Goal: Use online tool/utility: Utilize a website feature to perform a specific function

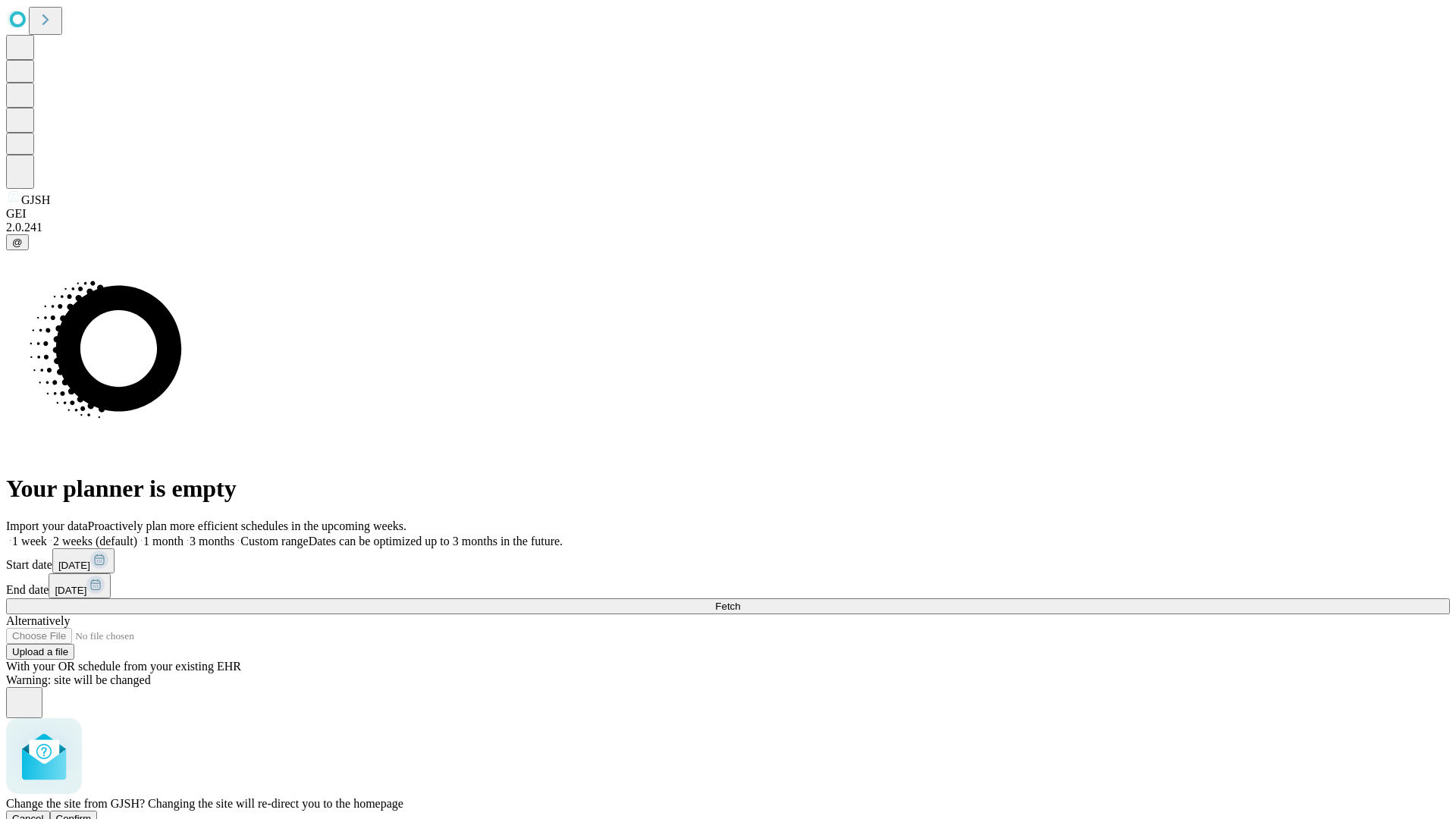
click at [91, 813] on span "Confirm" at bounding box center [73, 818] width 36 height 11
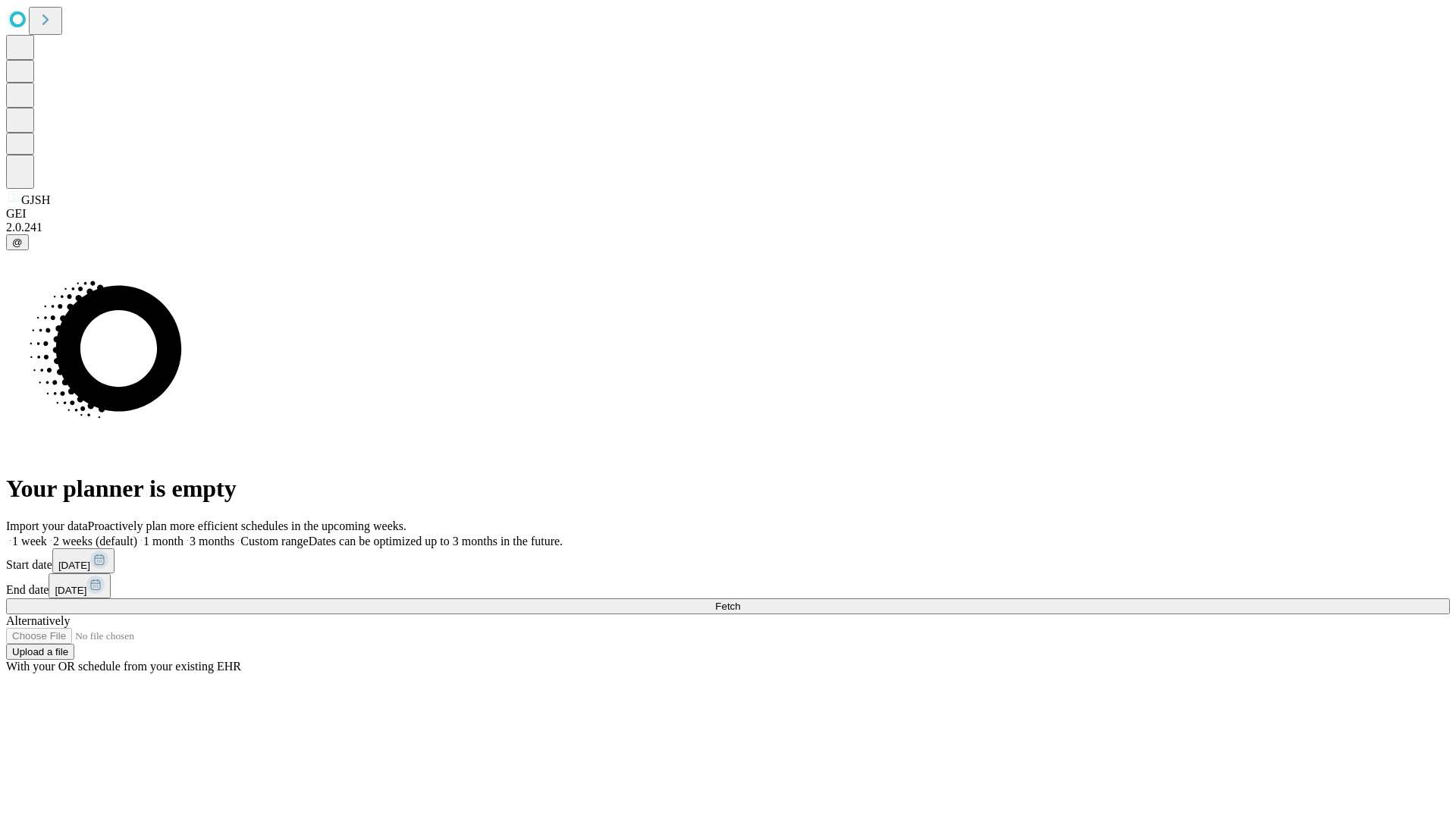
click at [138, 535] on label "2 weeks (default)" at bounding box center [92, 541] width 91 height 13
click at [740, 601] on span "Fetch" at bounding box center [727, 606] width 25 height 11
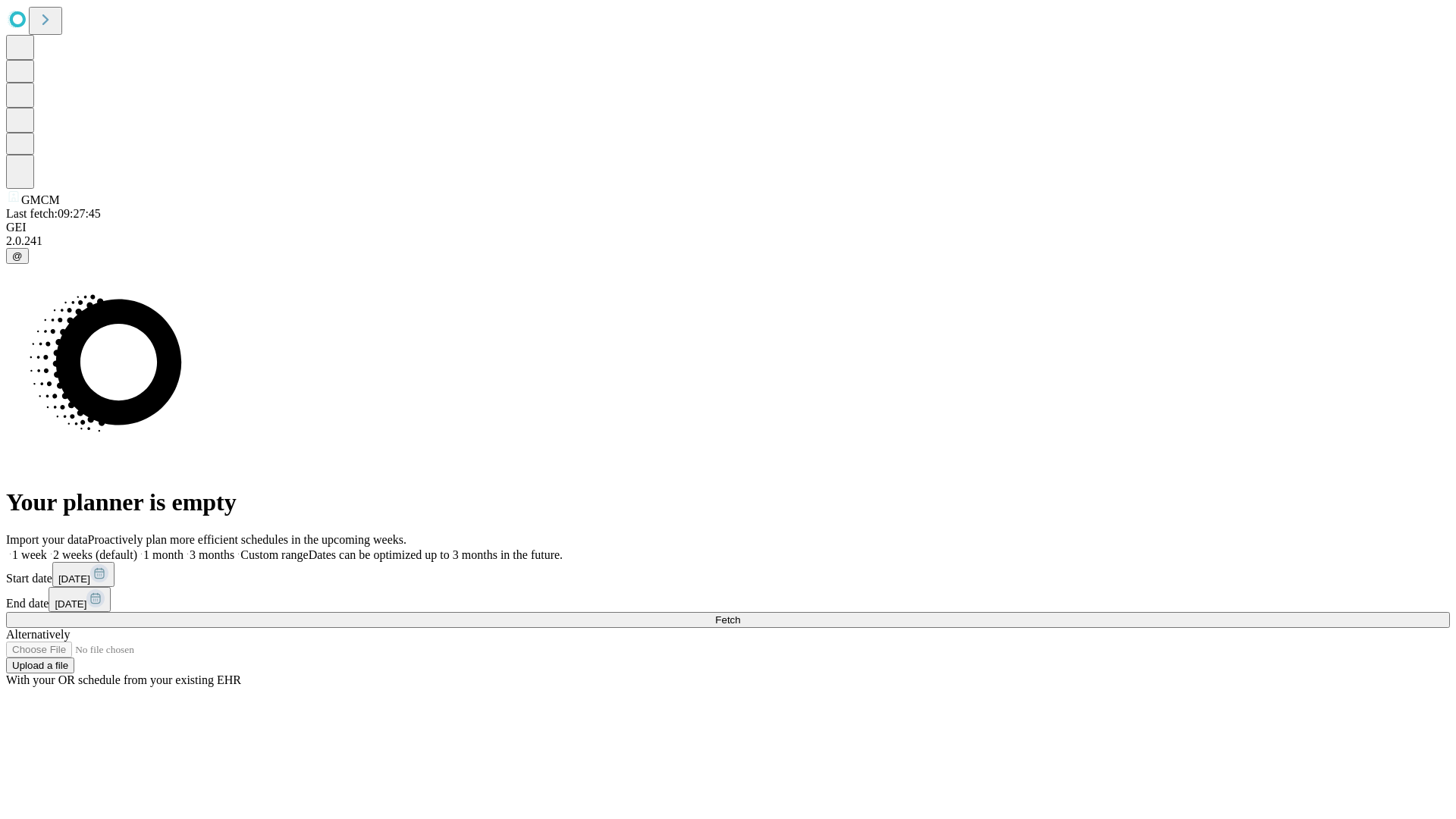
click at [740, 614] on span "Fetch" at bounding box center [727, 619] width 25 height 11
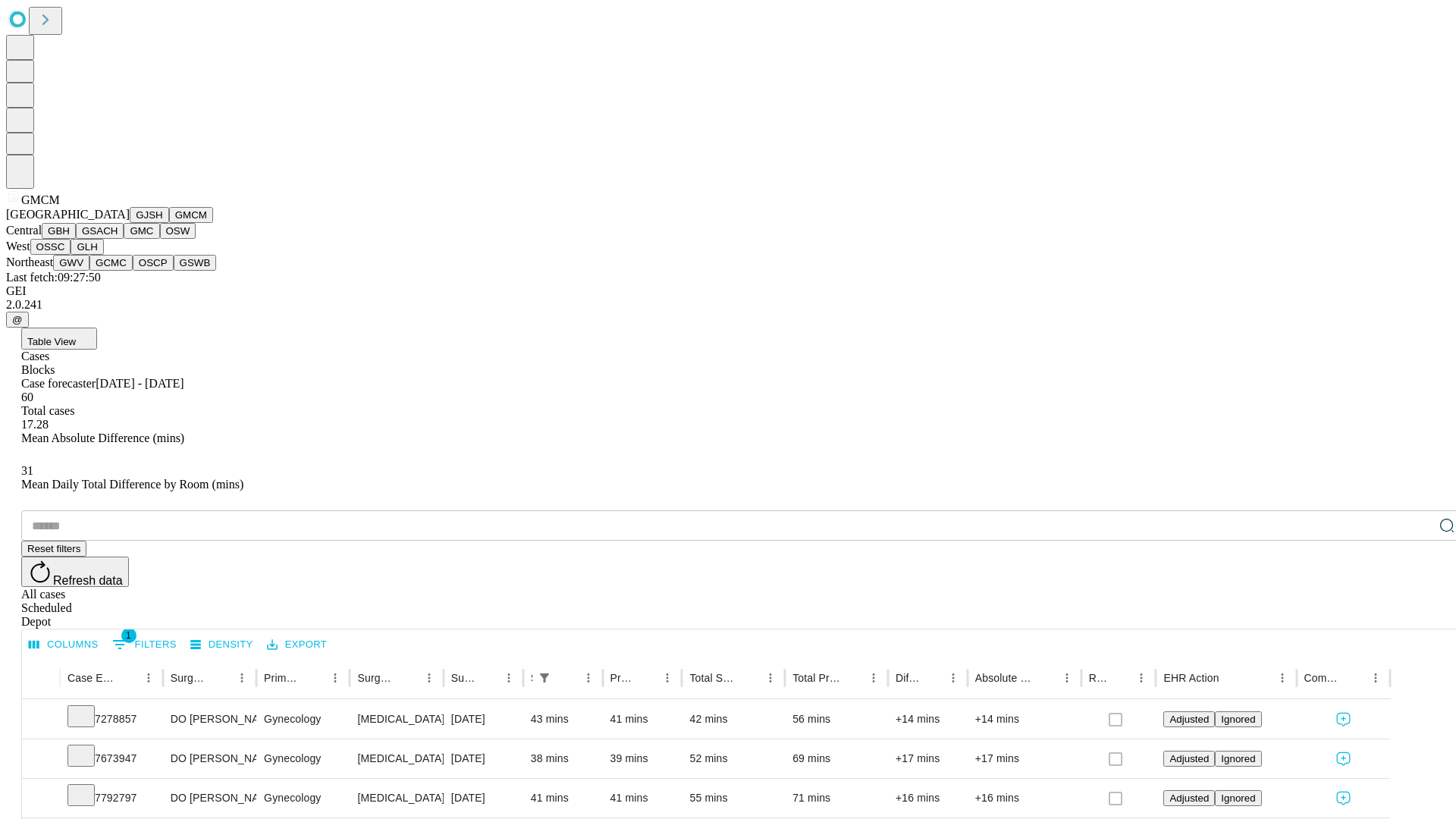
click at [76, 239] on button "GBH" at bounding box center [58, 231] width 34 height 16
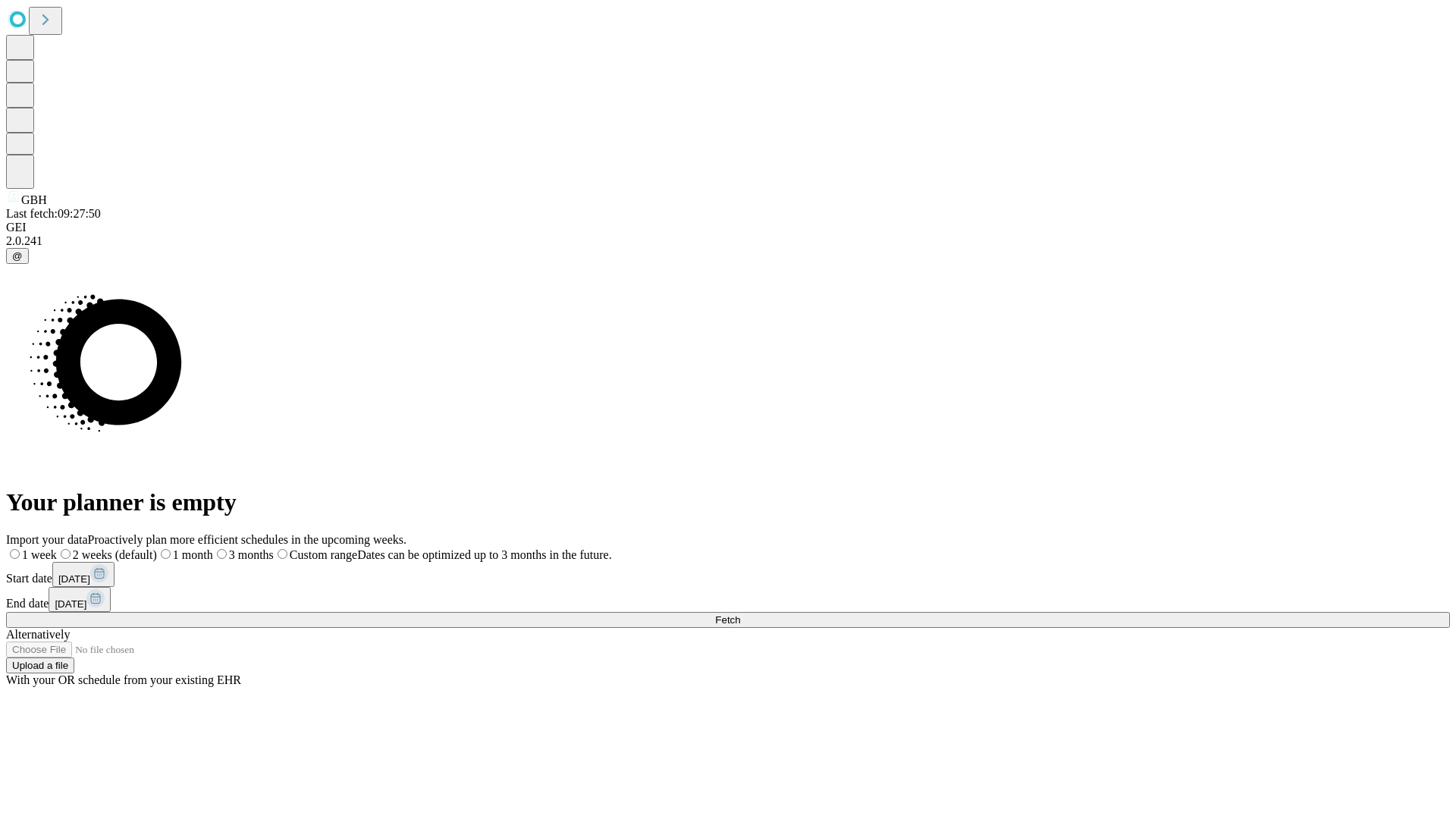
click at [157, 549] on label "2 weeks (default)" at bounding box center [106, 555] width 100 height 13
click at [740, 614] on span "Fetch" at bounding box center [727, 619] width 25 height 11
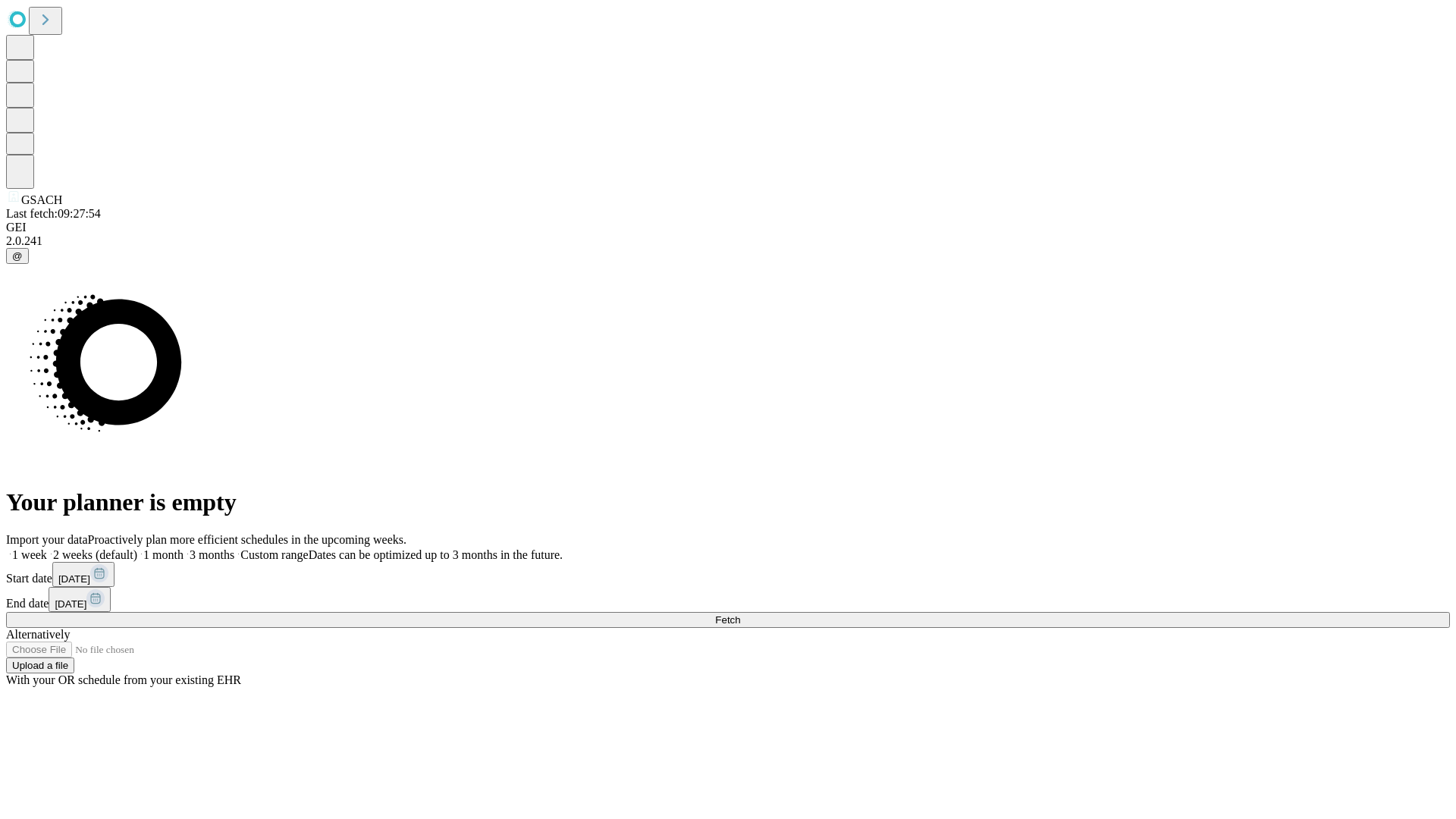
click at [138, 549] on label "2 weeks (default)" at bounding box center [92, 555] width 91 height 13
click at [740, 614] on span "Fetch" at bounding box center [727, 619] width 25 height 11
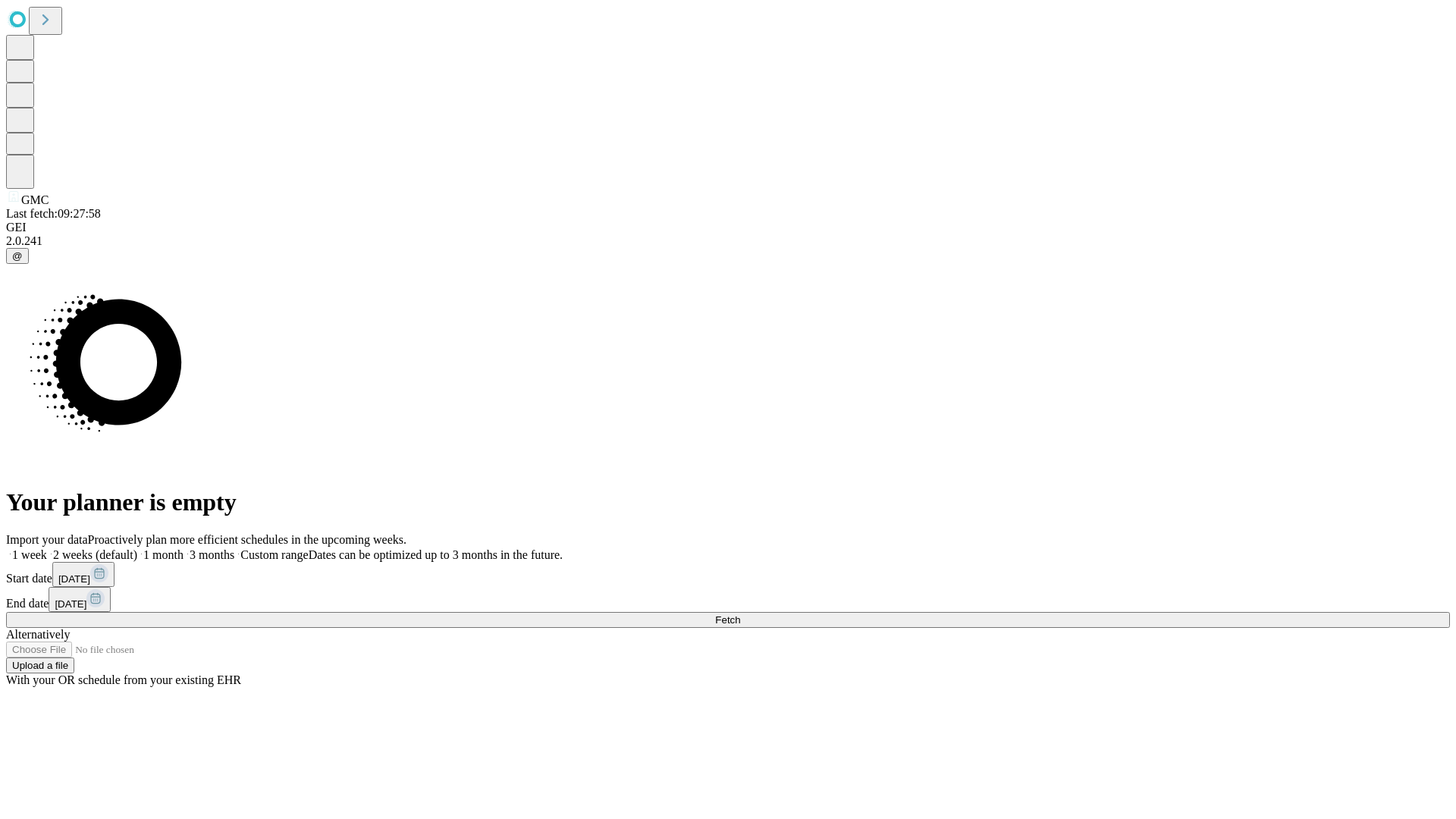
click at [138, 549] on label "2 weeks (default)" at bounding box center [92, 555] width 91 height 13
click at [740, 614] on span "Fetch" at bounding box center [727, 619] width 25 height 11
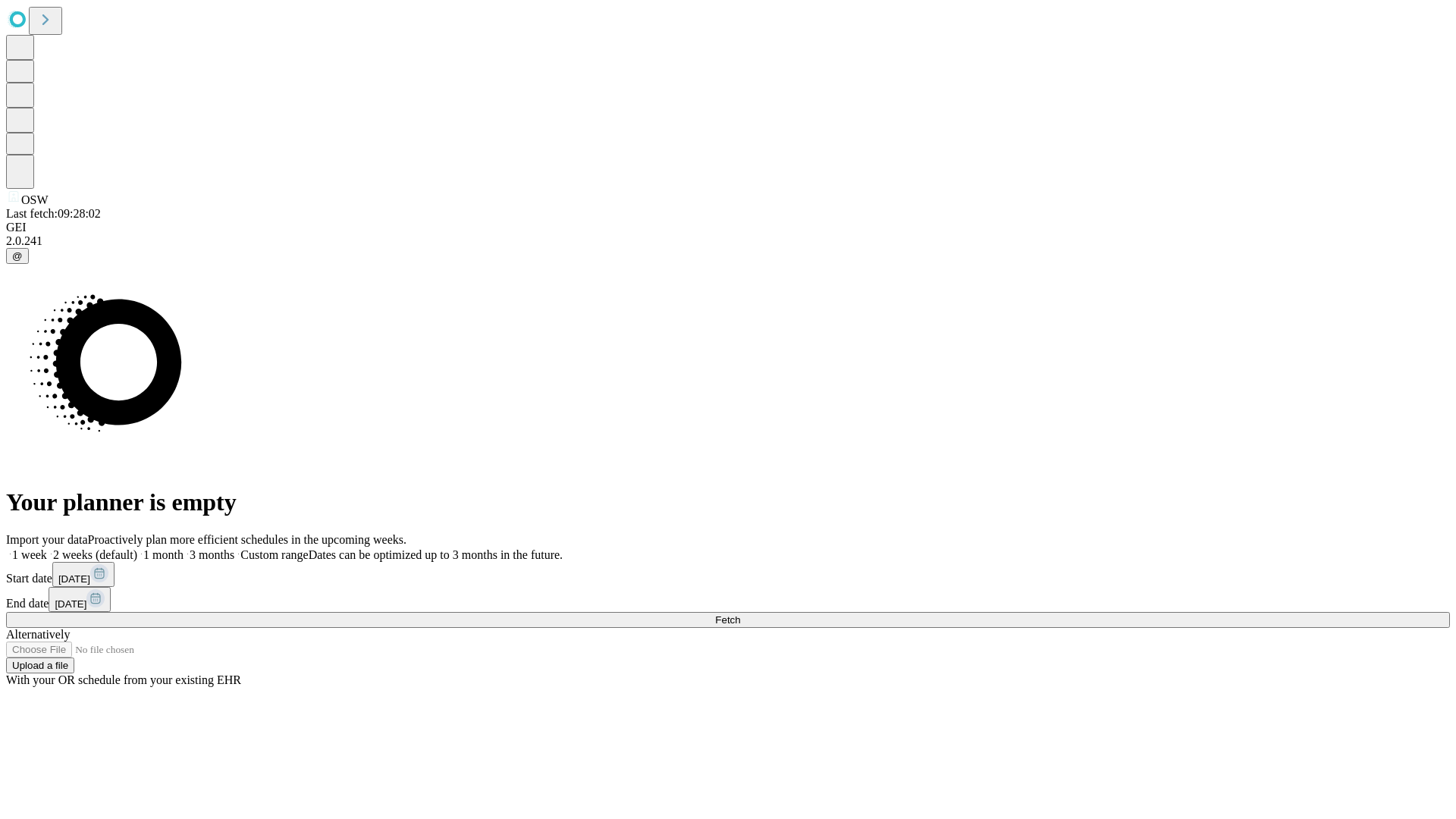
click at [138, 549] on label "2 weeks (default)" at bounding box center [92, 555] width 91 height 13
click at [740, 614] on span "Fetch" at bounding box center [727, 619] width 25 height 11
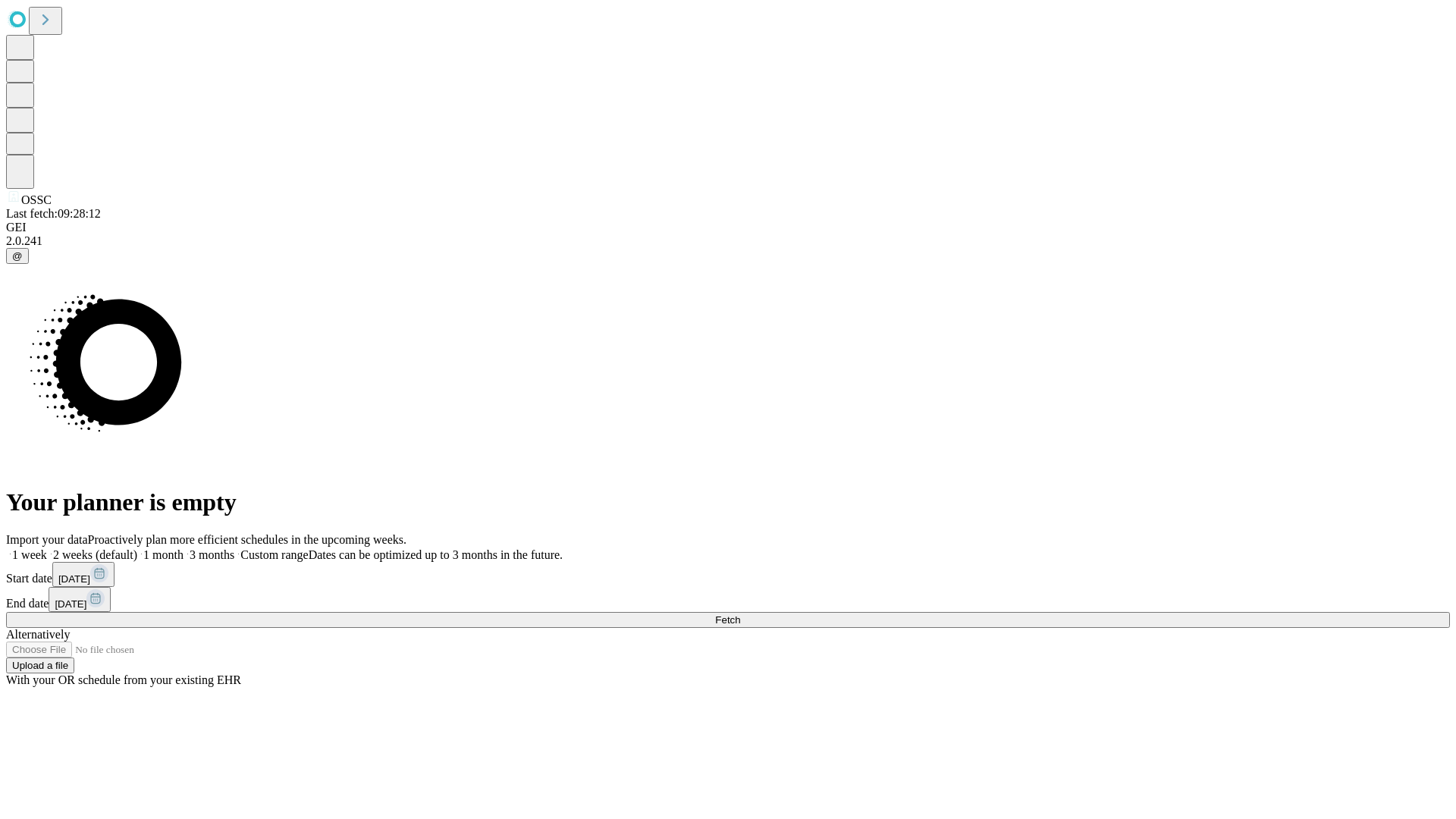
click at [138, 549] on label "2 weeks (default)" at bounding box center [92, 555] width 91 height 13
click at [740, 614] on span "Fetch" at bounding box center [727, 619] width 25 height 11
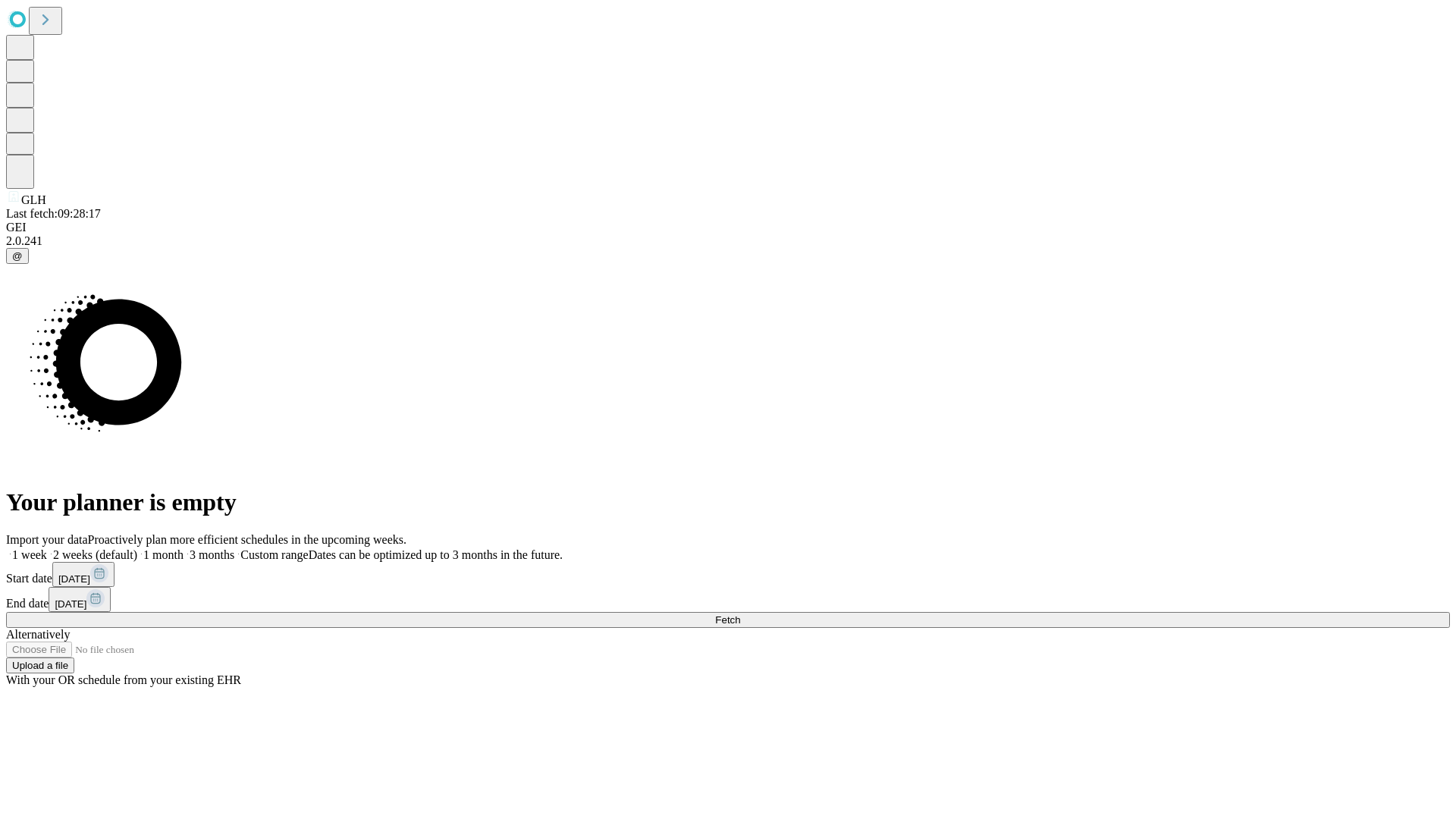
click at [138, 549] on label "2 weeks (default)" at bounding box center [92, 555] width 91 height 13
click at [740, 614] on span "Fetch" at bounding box center [727, 619] width 25 height 11
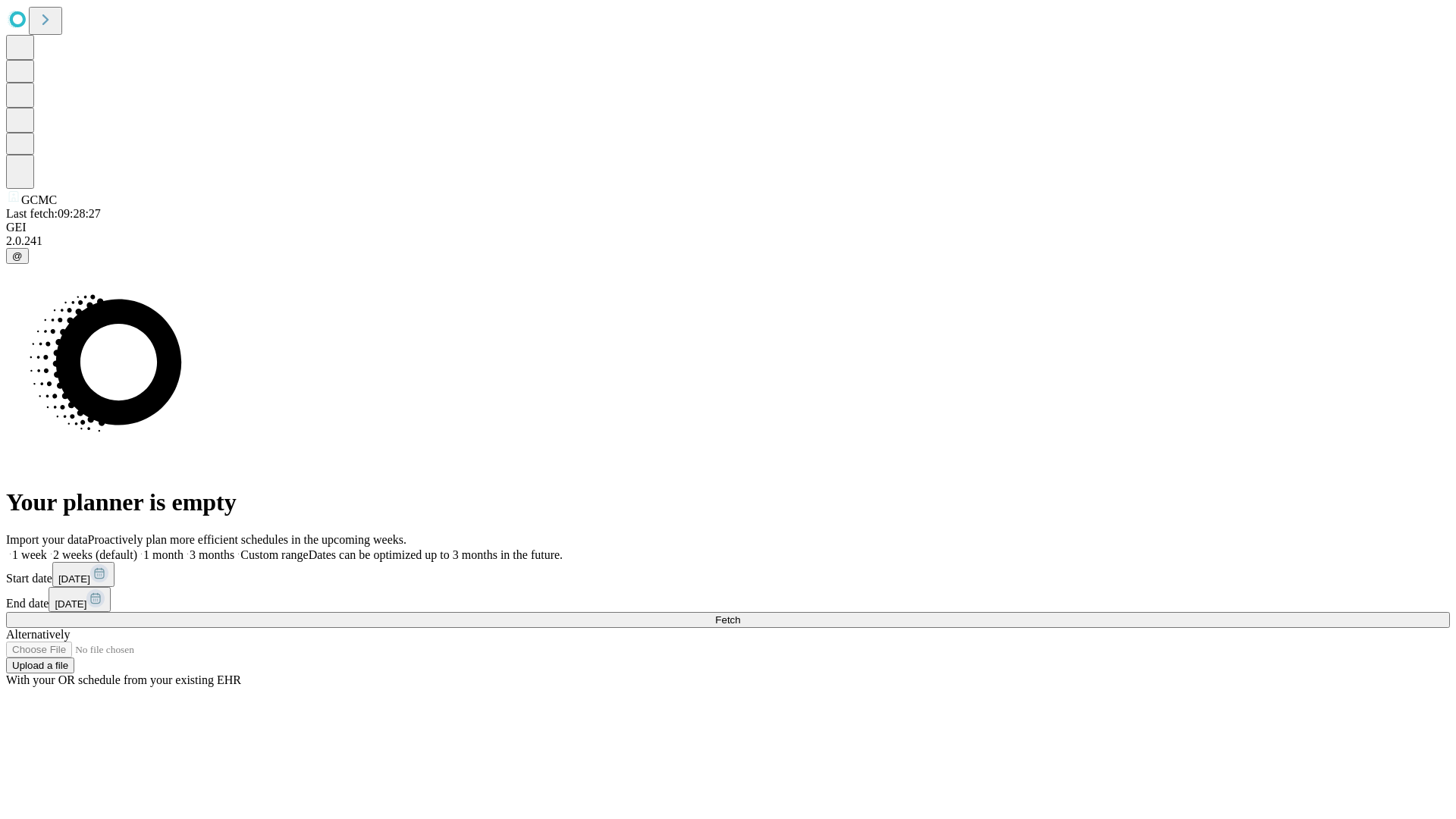
click at [138, 549] on label "2 weeks (default)" at bounding box center [92, 555] width 91 height 13
click at [740, 614] on span "Fetch" at bounding box center [727, 619] width 25 height 11
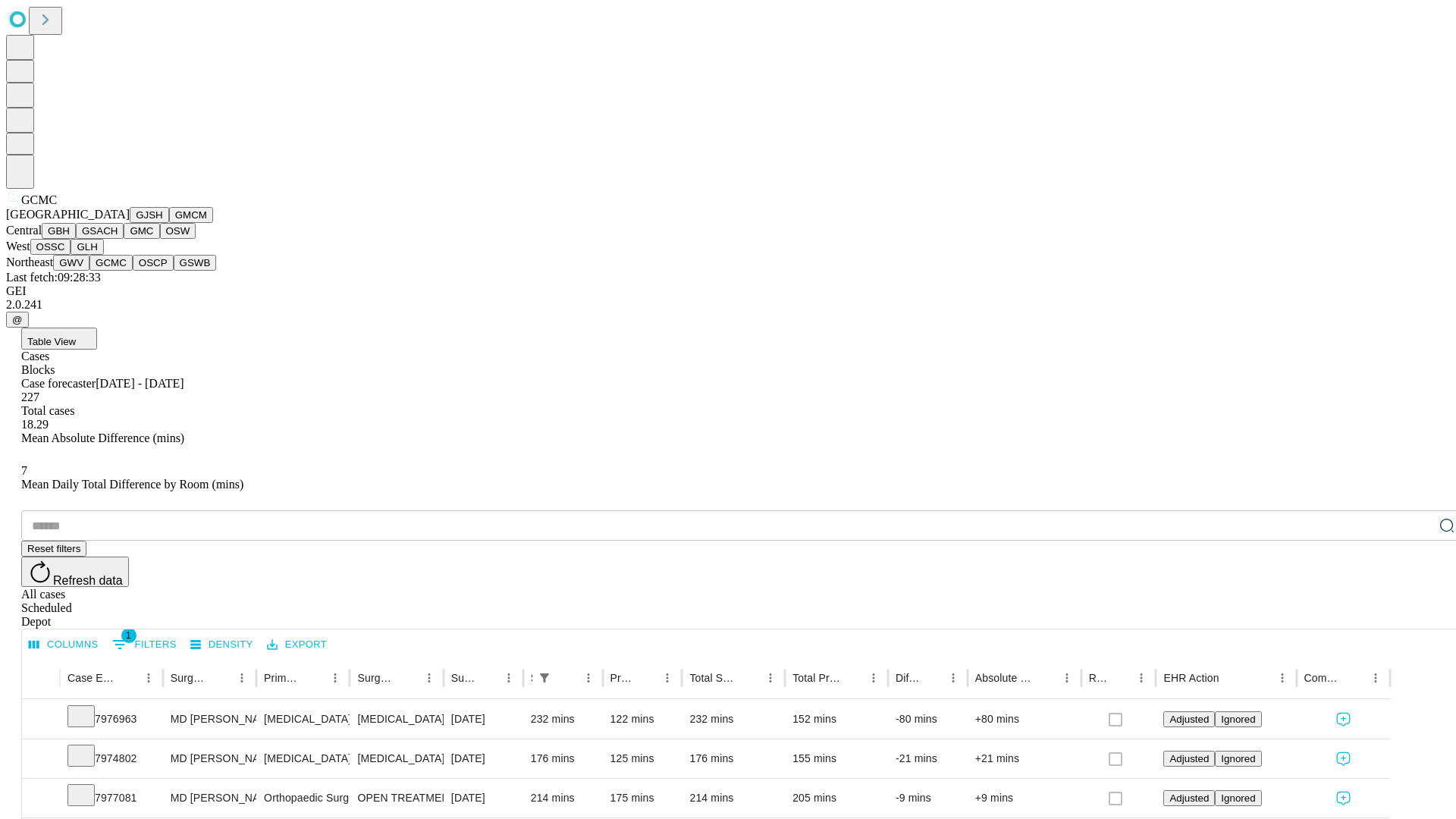
click at [132, 271] on button "OSCP" at bounding box center [152, 263] width 41 height 16
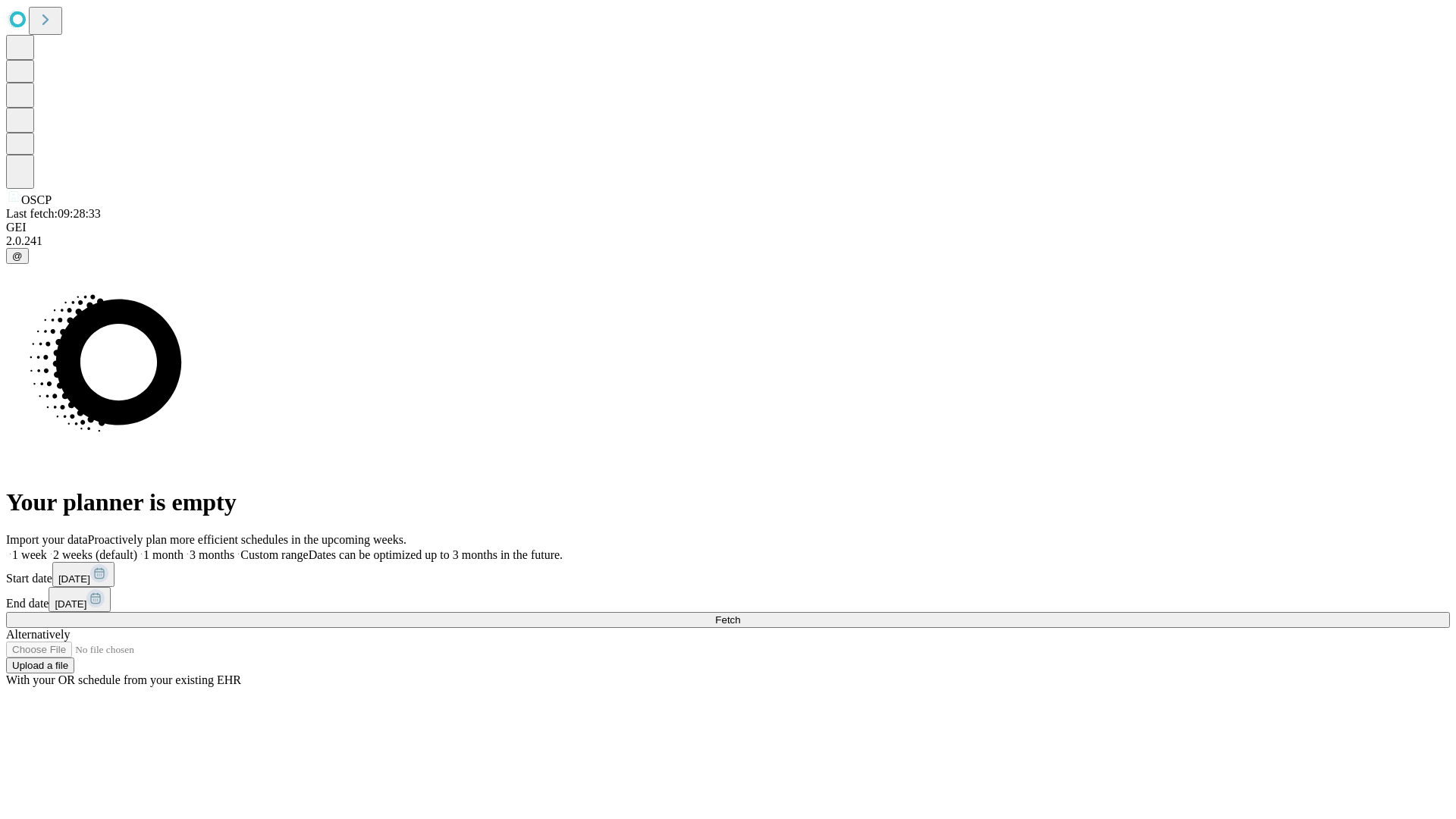
click at [138, 549] on label "2 weeks (default)" at bounding box center [92, 555] width 91 height 13
click at [740, 614] on span "Fetch" at bounding box center [727, 619] width 25 height 11
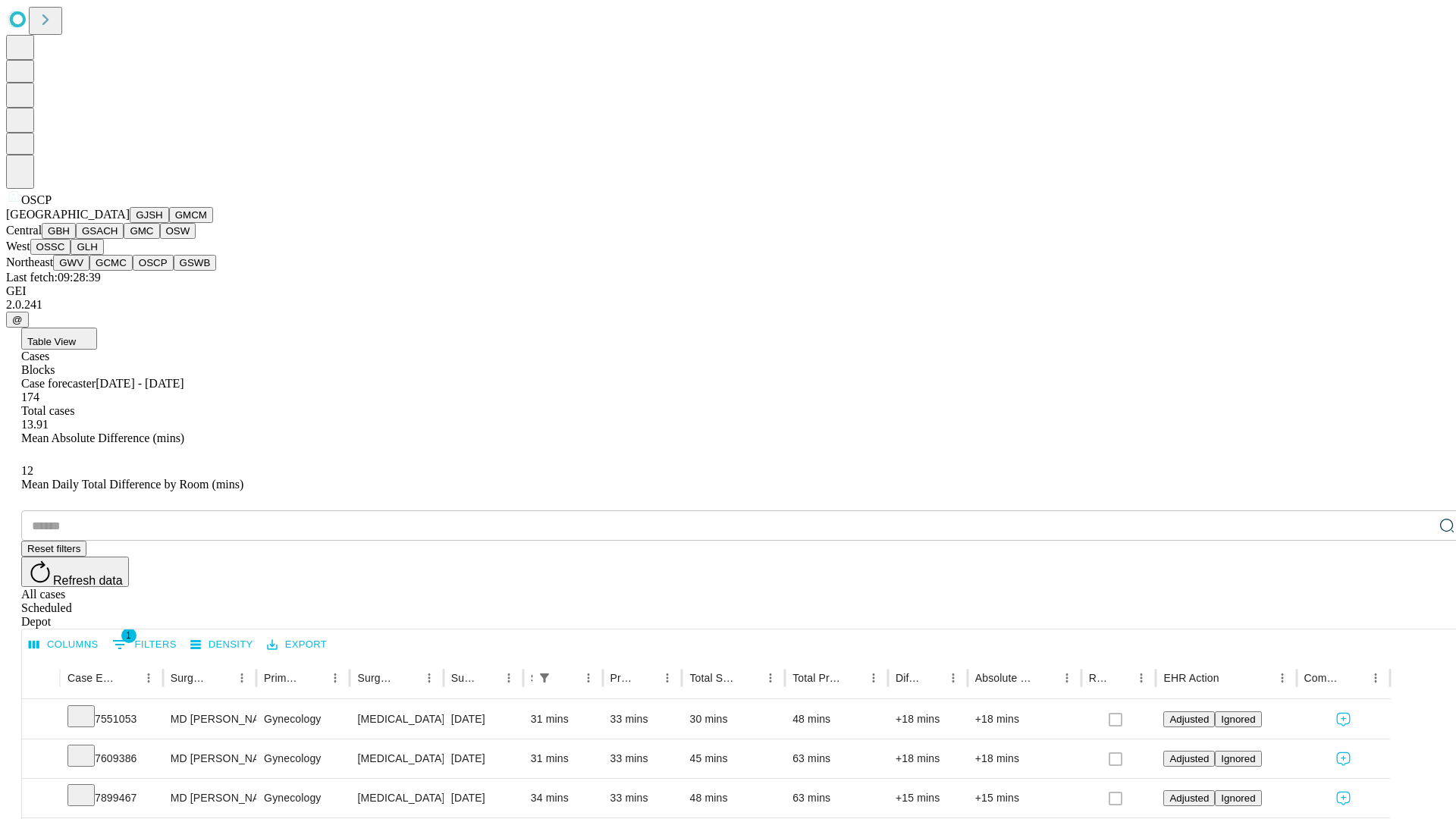
click at [173, 271] on button "GSWB" at bounding box center [195, 263] width 44 height 16
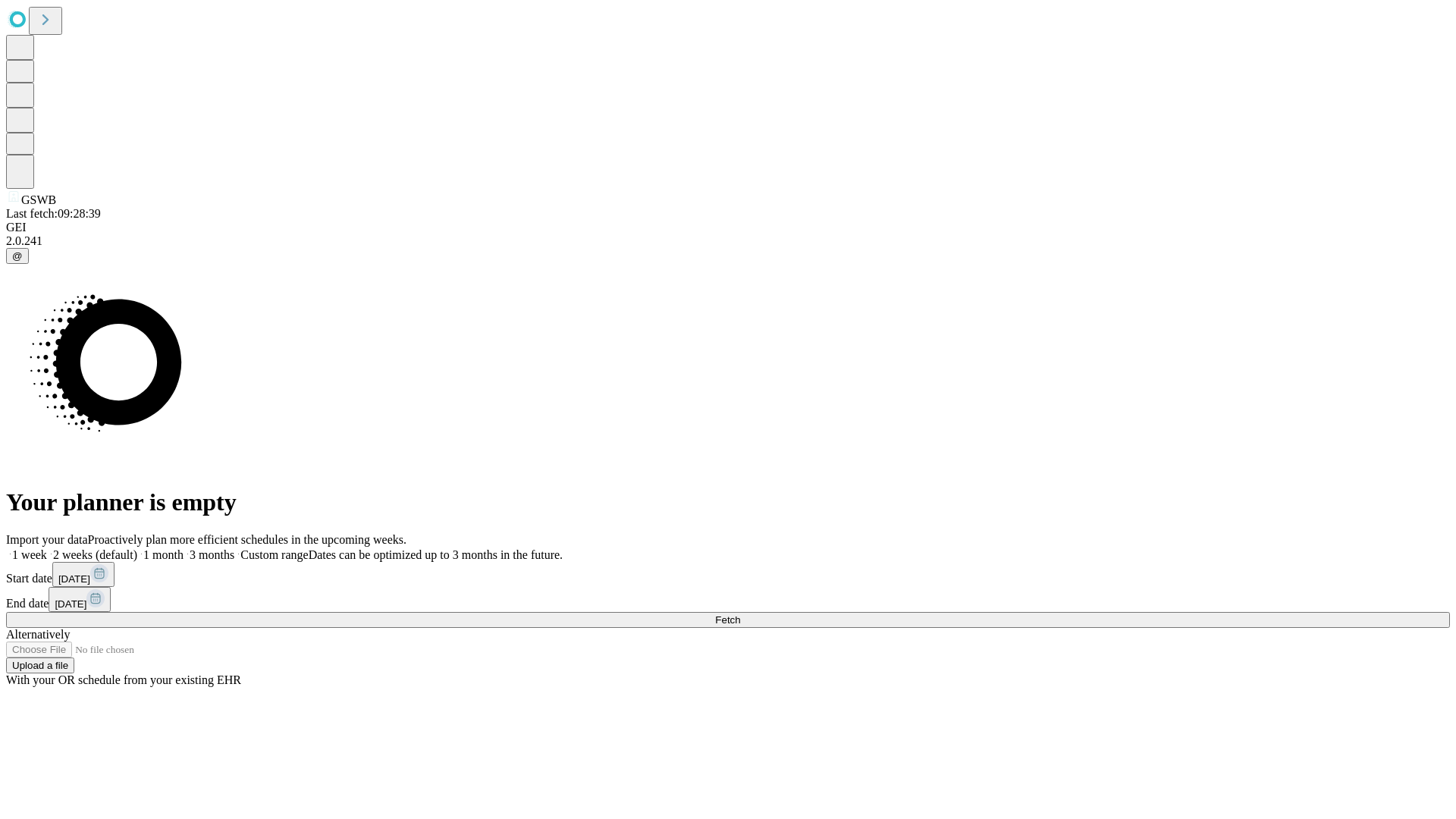
click at [138, 549] on label "2 weeks (default)" at bounding box center [92, 555] width 91 height 13
click at [740, 614] on span "Fetch" at bounding box center [727, 619] width 25 height 11
